Goal: Transaction & Acquisition: Purchase product/service

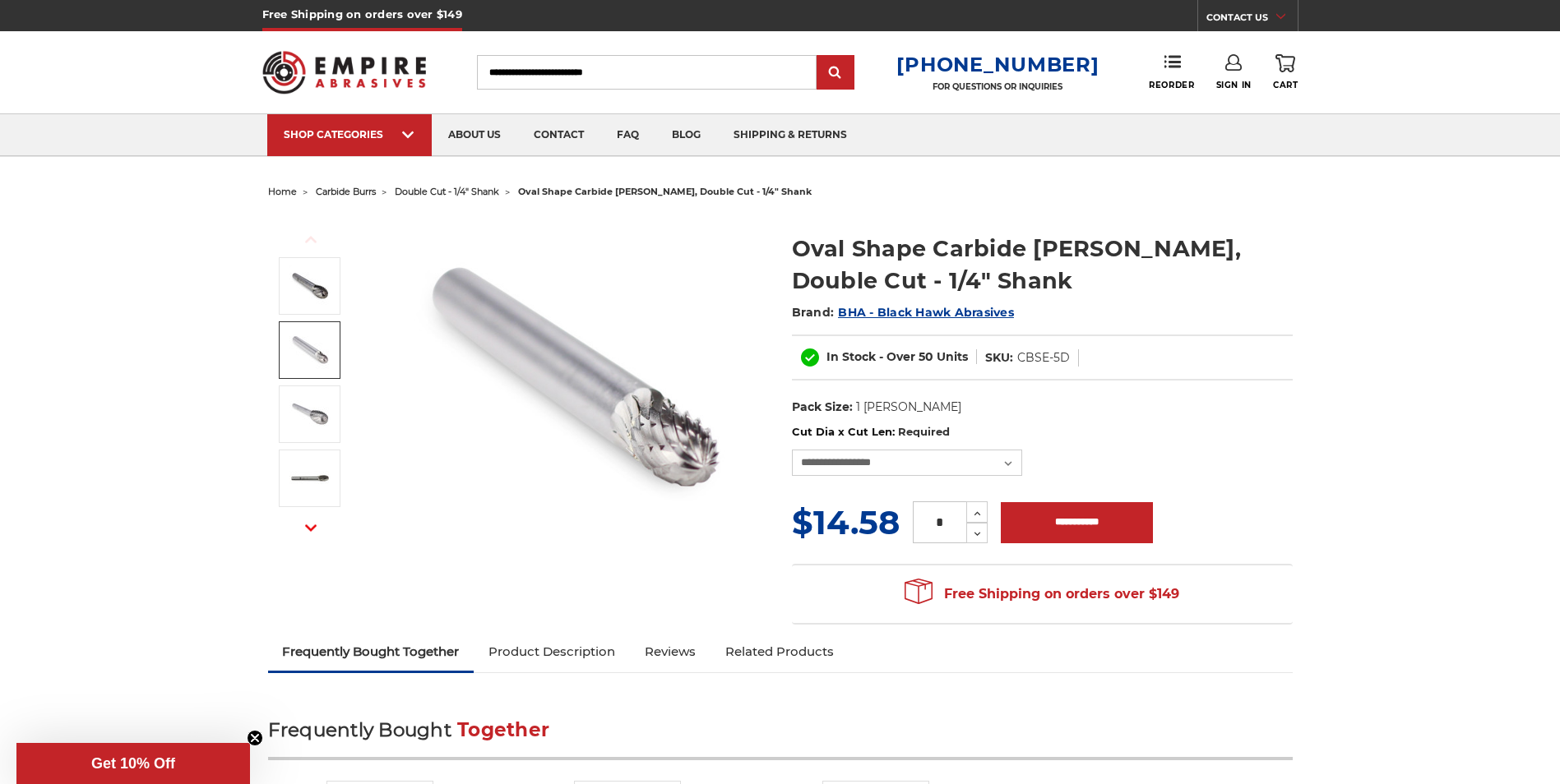
click at [312, 348] on img at bounding box center [310, 350] width 41 height 41
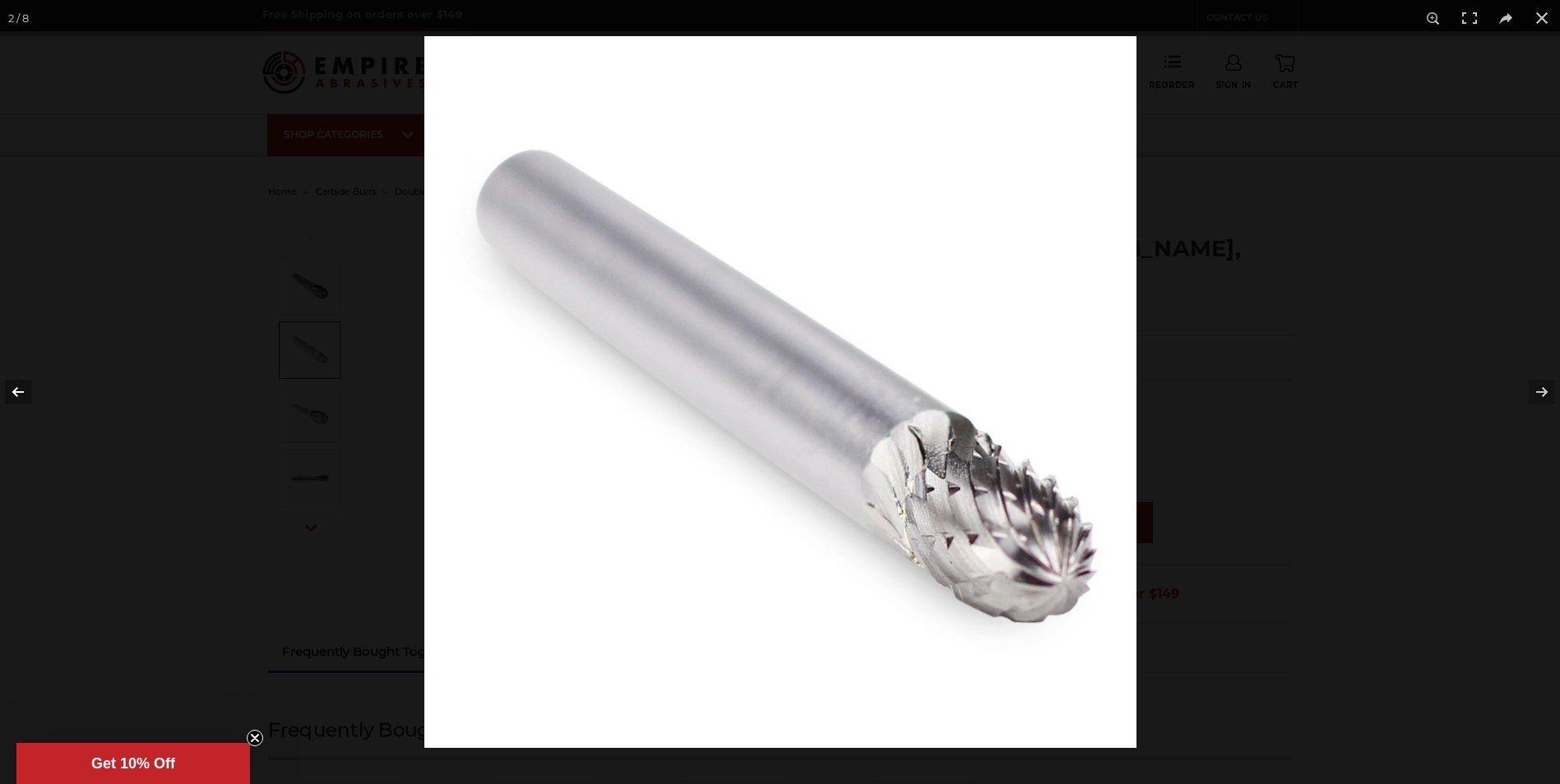
click at [21, 394] on button at bounding box center [29, 392] width 57 height 82
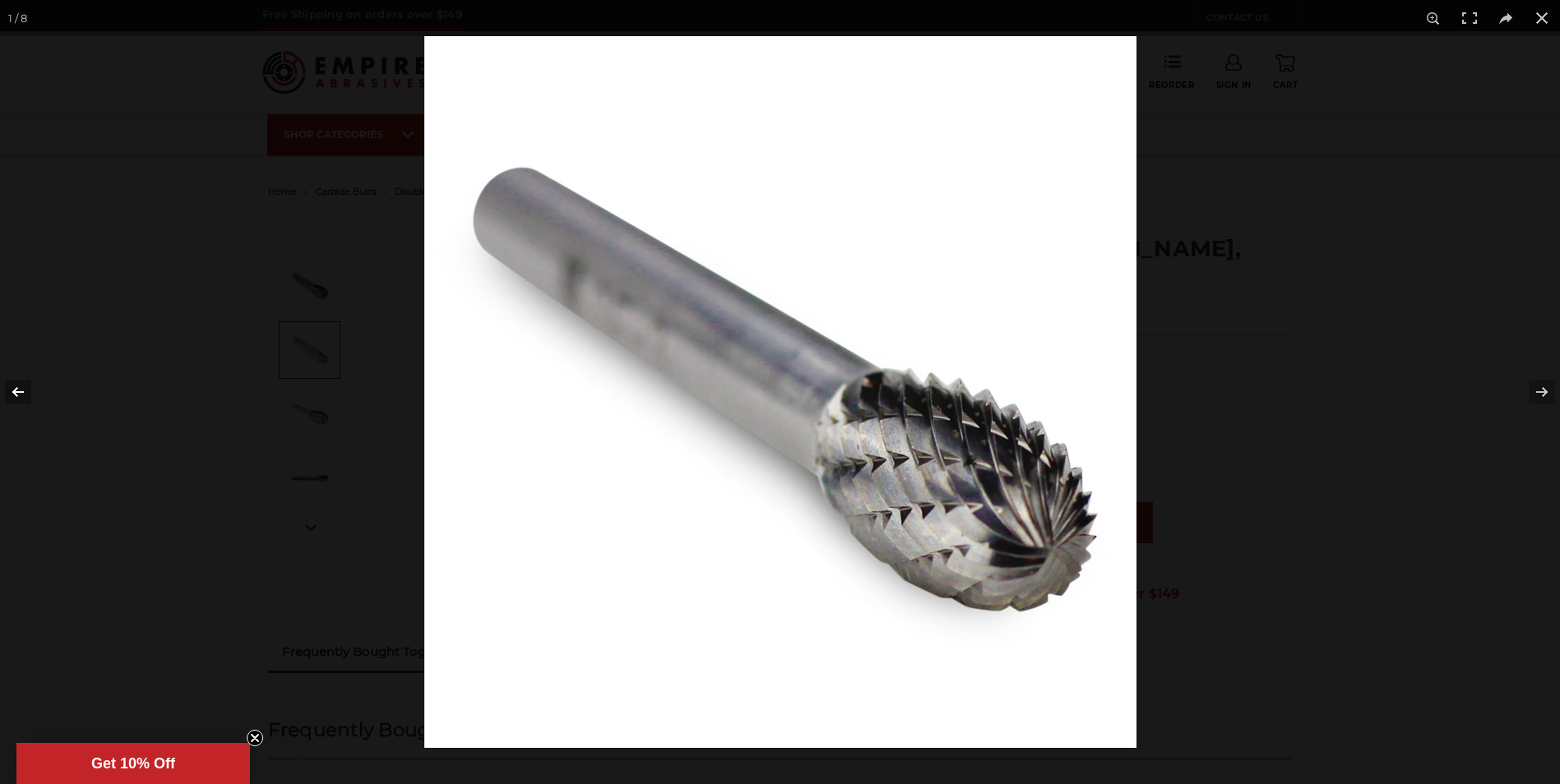
click at [21, 394] on button at bounding box center [29, 392] width 57 height 82
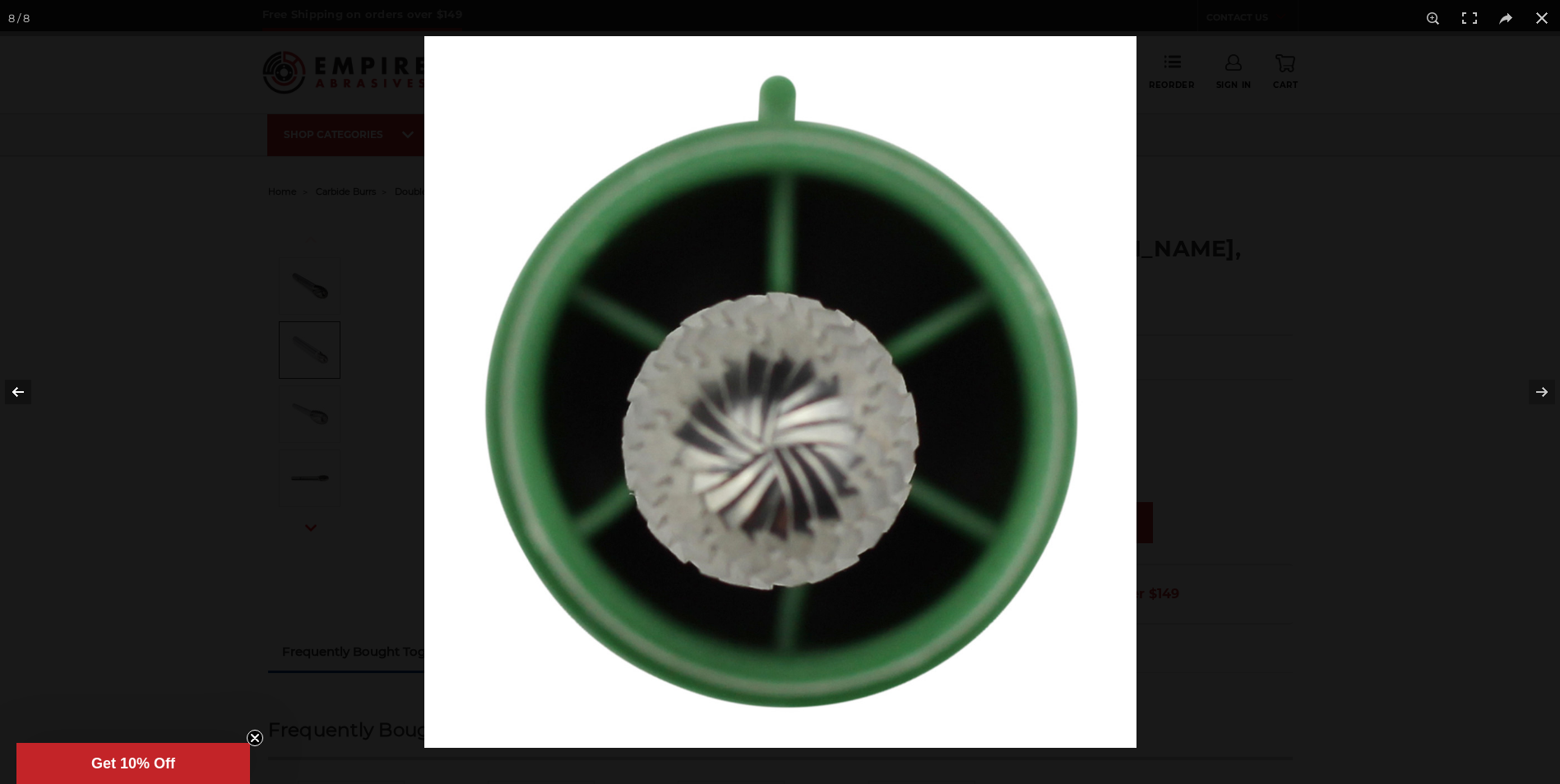
click at [21, 394] on button at bounding box center [29, 392] width 57 height 82
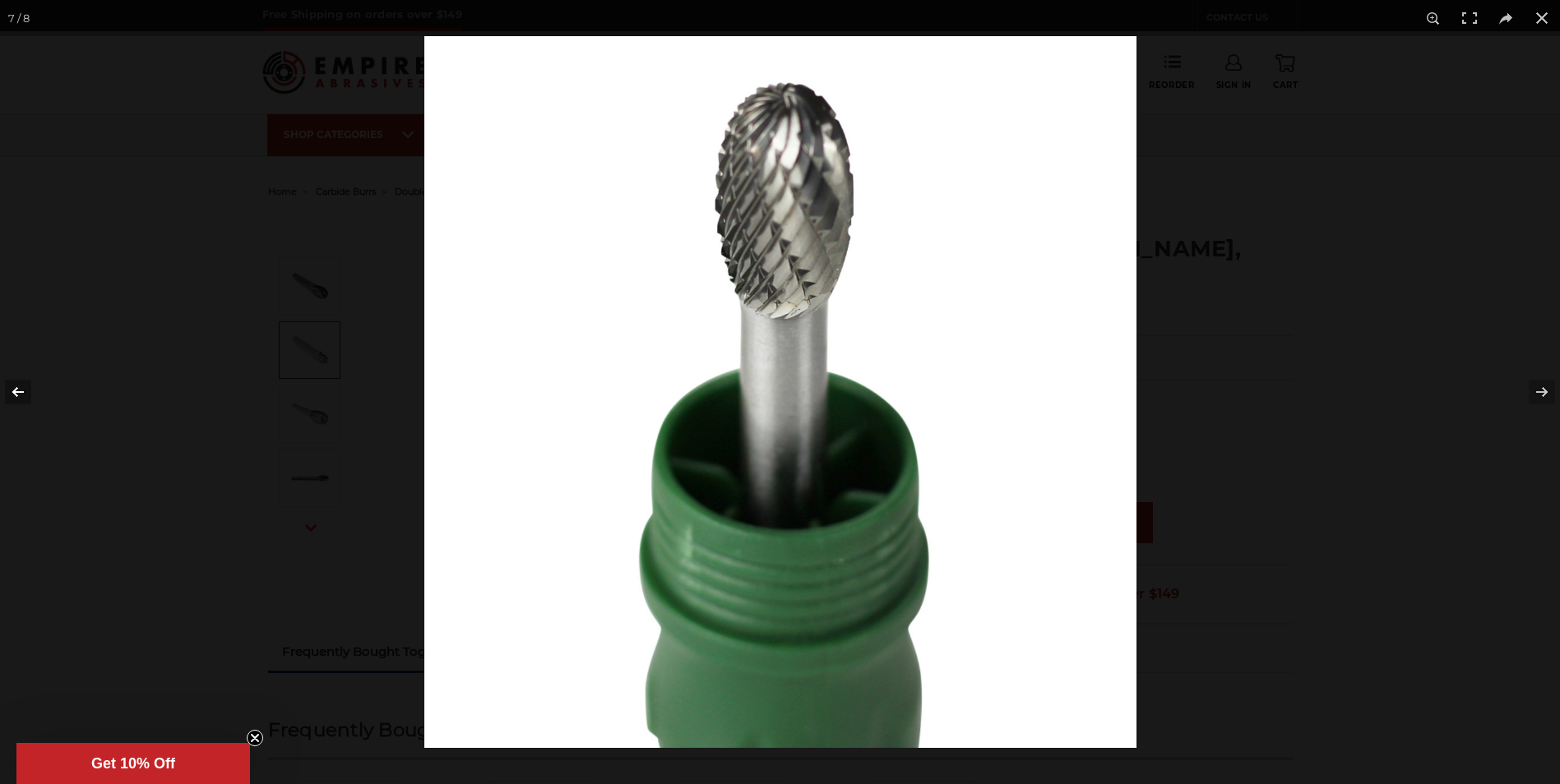
click at [21, 394] on button at bounding box center [29, 392] width 57 height 82
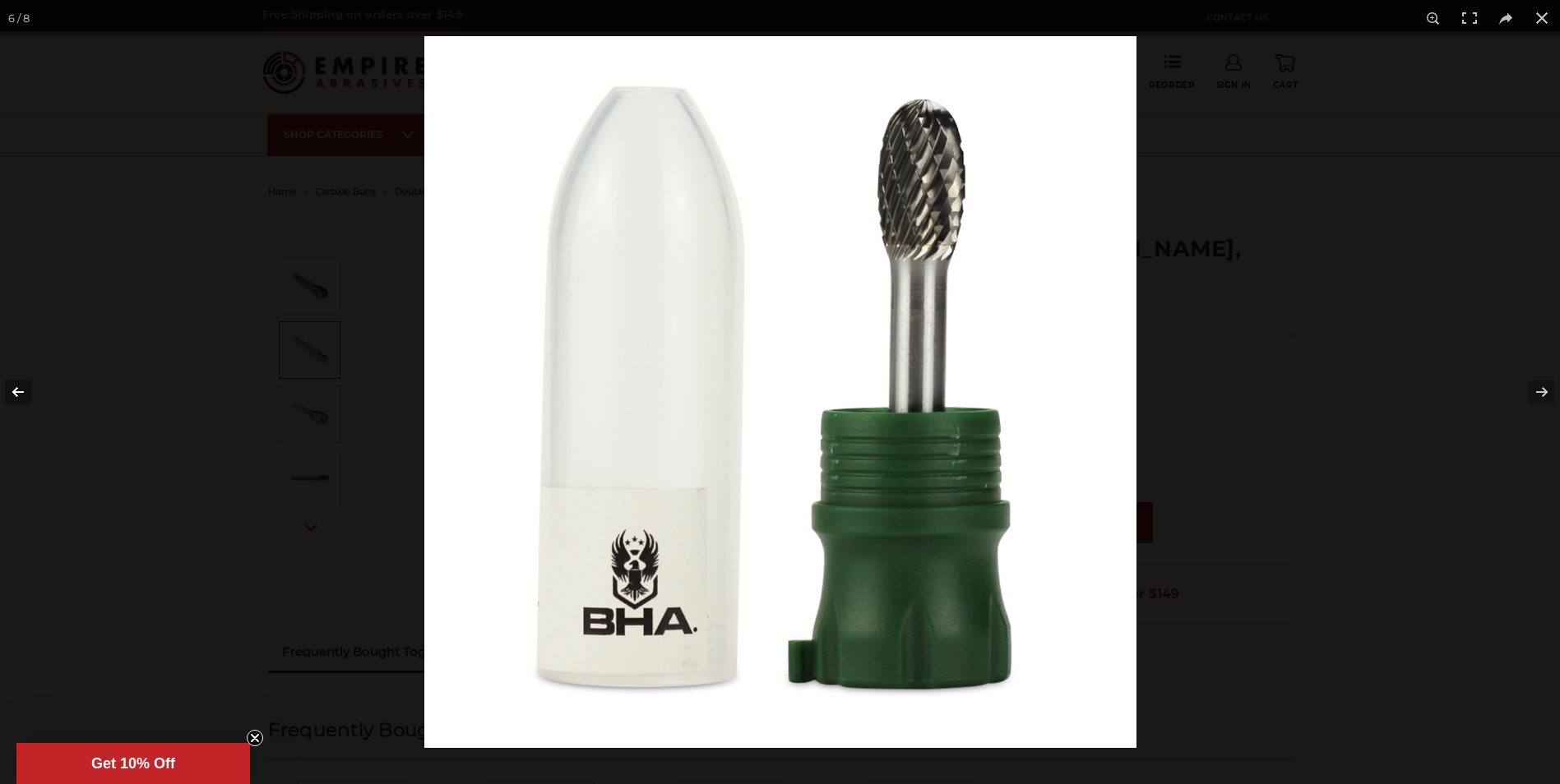
click at [21, 394] on button at bounding box center [29, 392] width 57 height 82
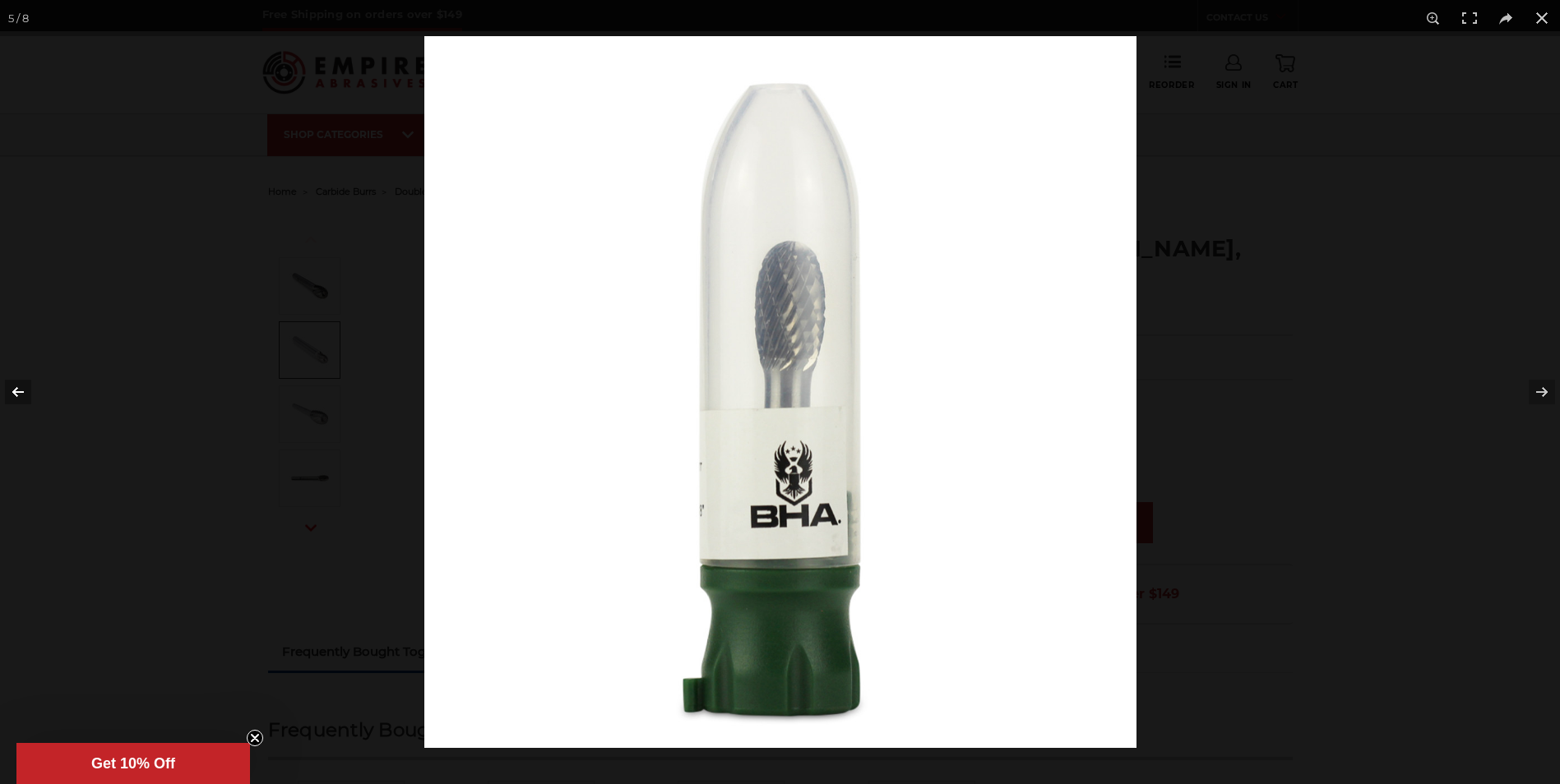
click at [21, 394] on button at bounding box center [29, 392] width 57 height 82
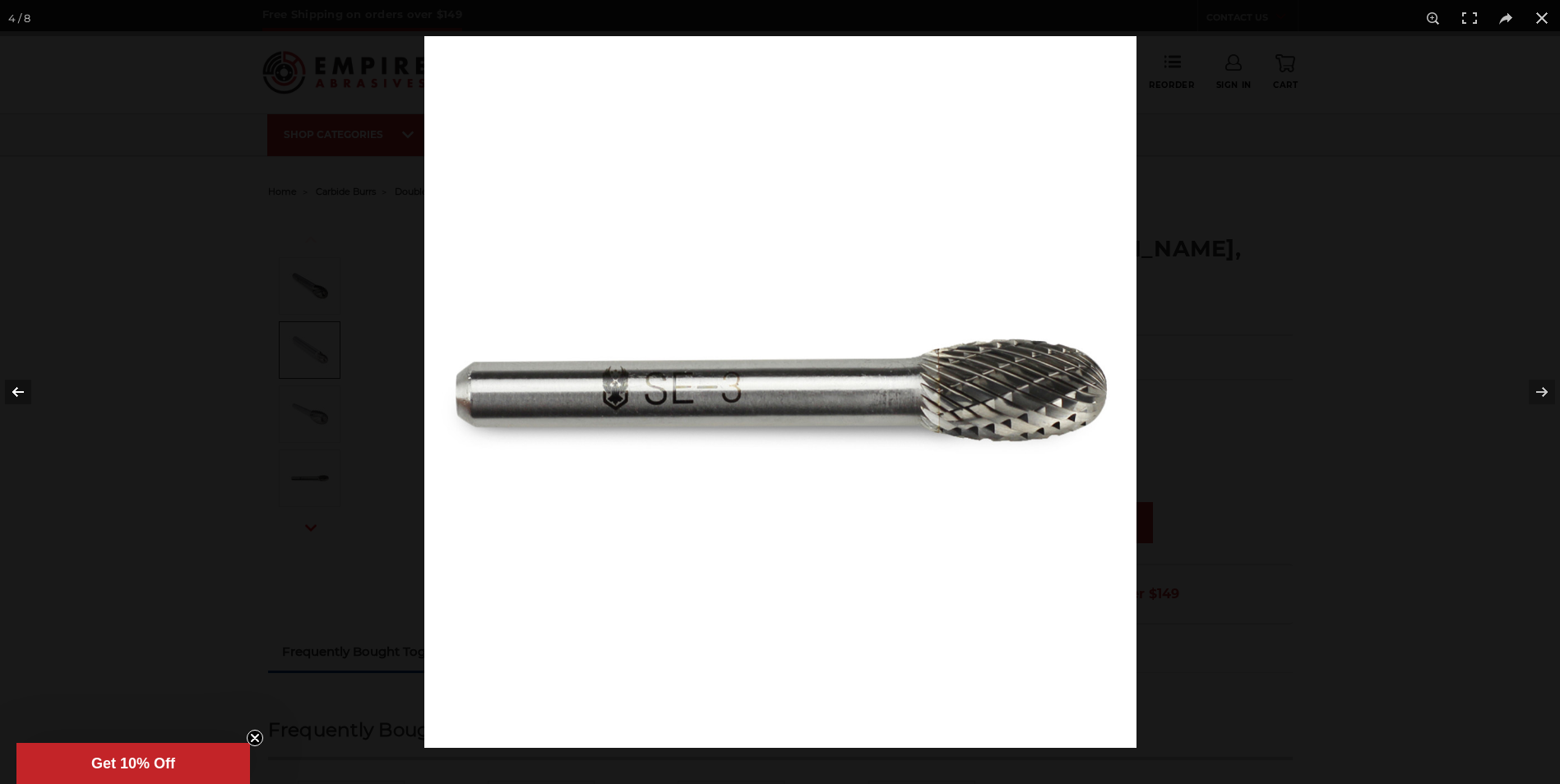
click at [21, 394] on button at bounding box center [29, 392] width 57 height 82
